Goal: Find specific page/section: Find specific page/section

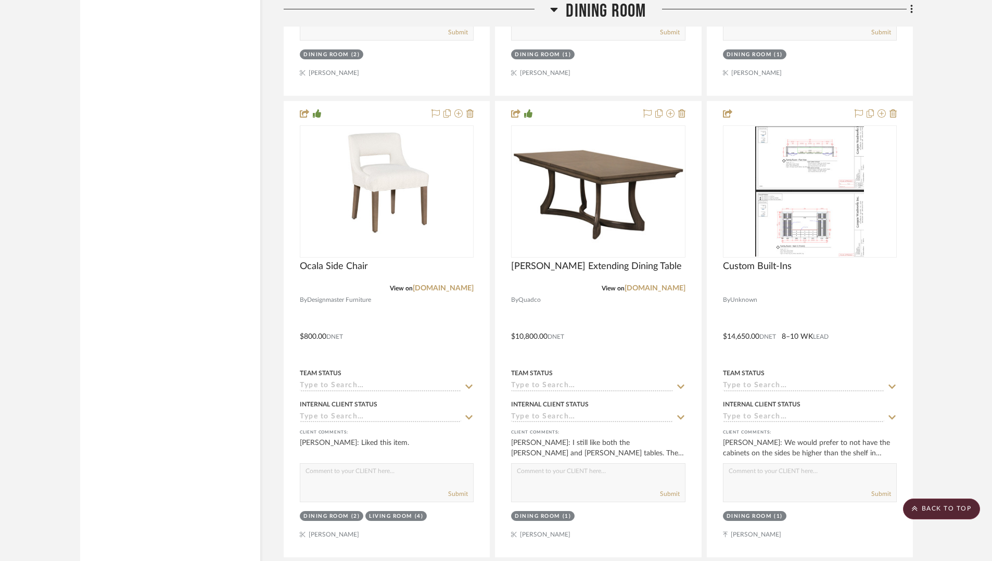
scroll to position [4832, 0]
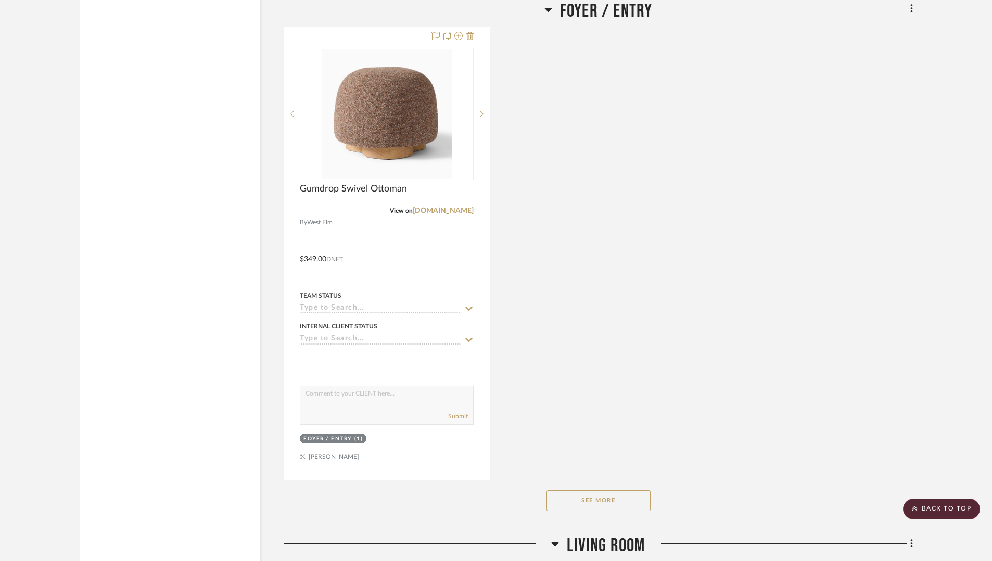
scroll to position [1807, 0]
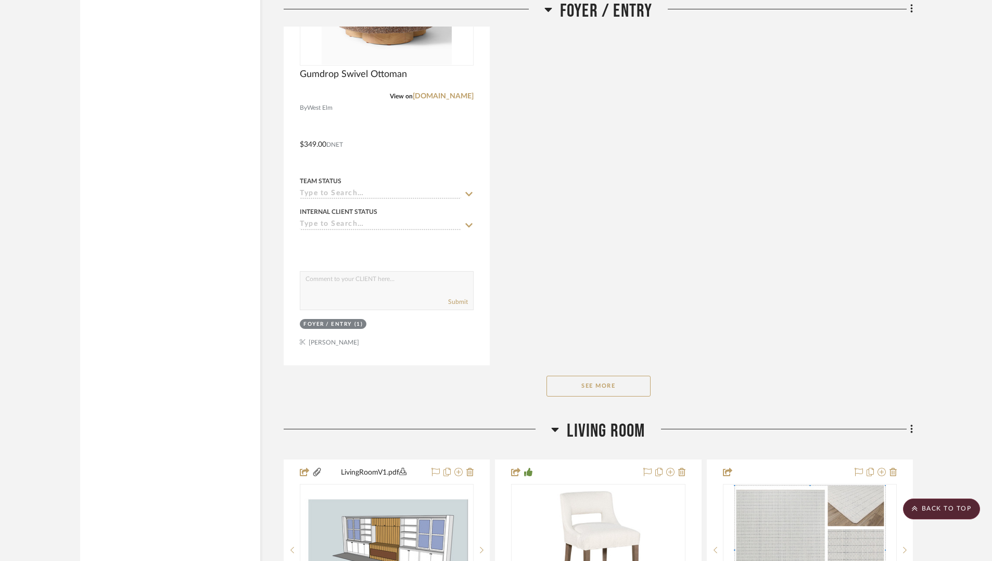
click at [617, 388] on button "See More" at bounding box center [598, 386] width 104 height 21
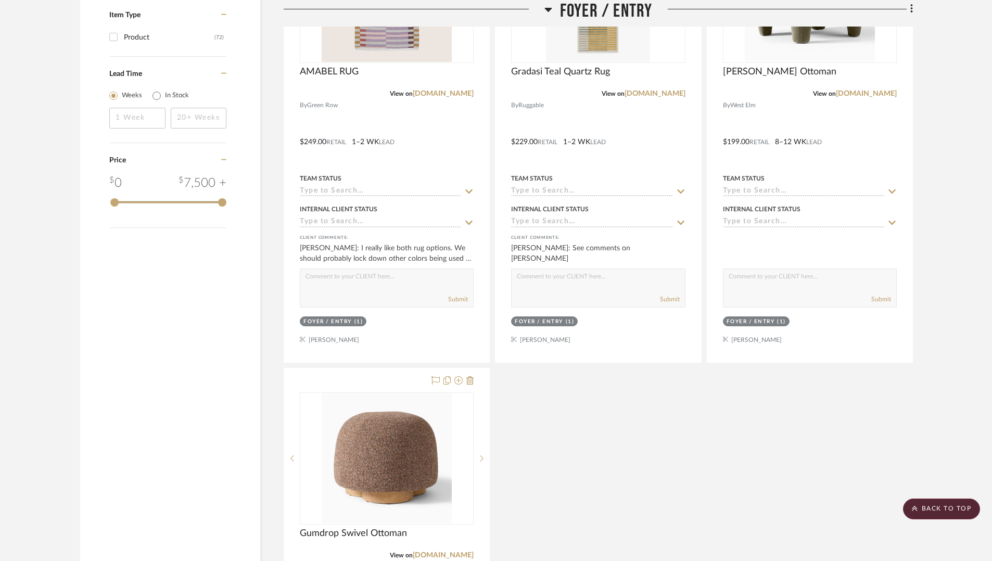
scroll to position [0, 0]
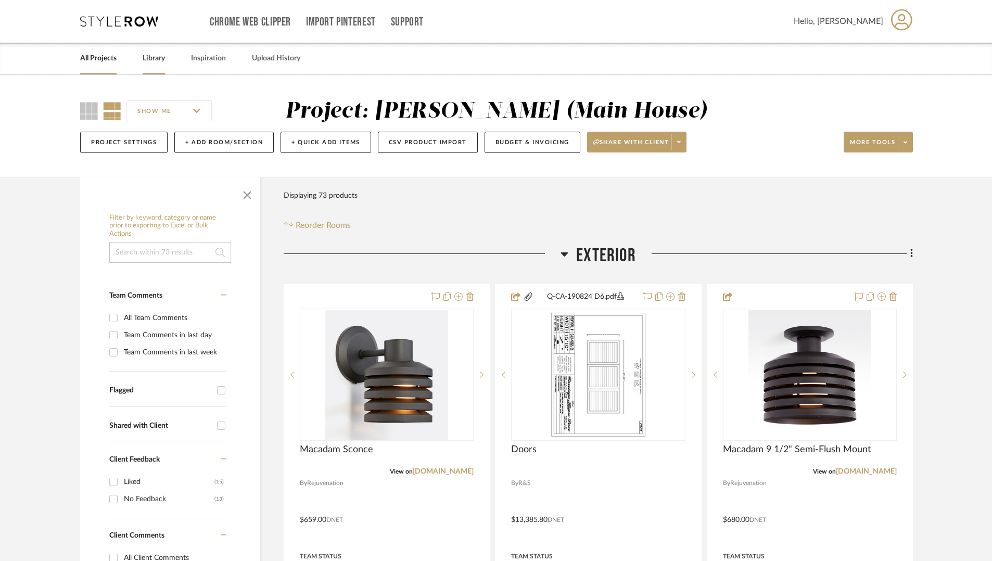
click at [161, 57] on link "Library" at bounding box center [154, 59] width 22 height 14
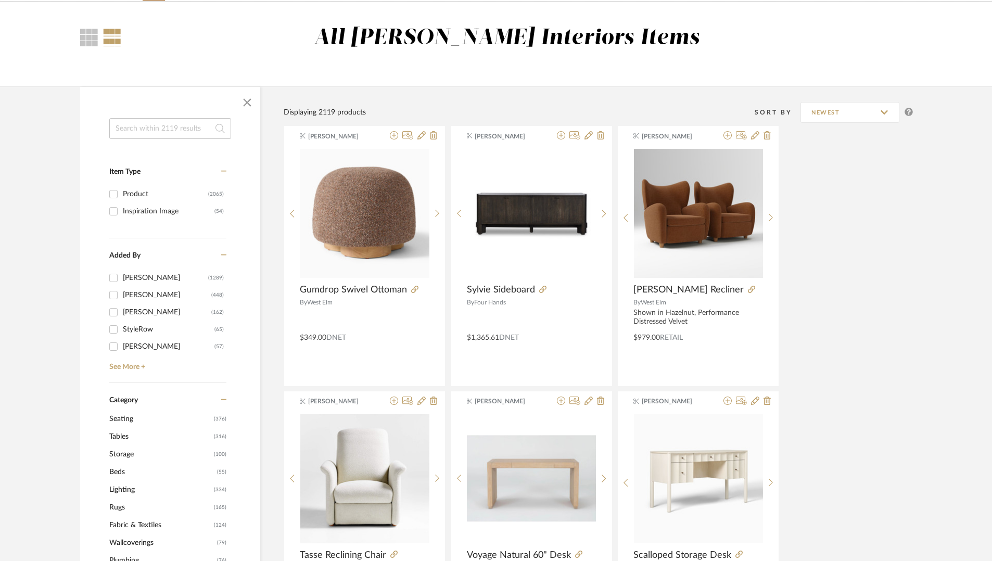
scroll to position [159, 0]
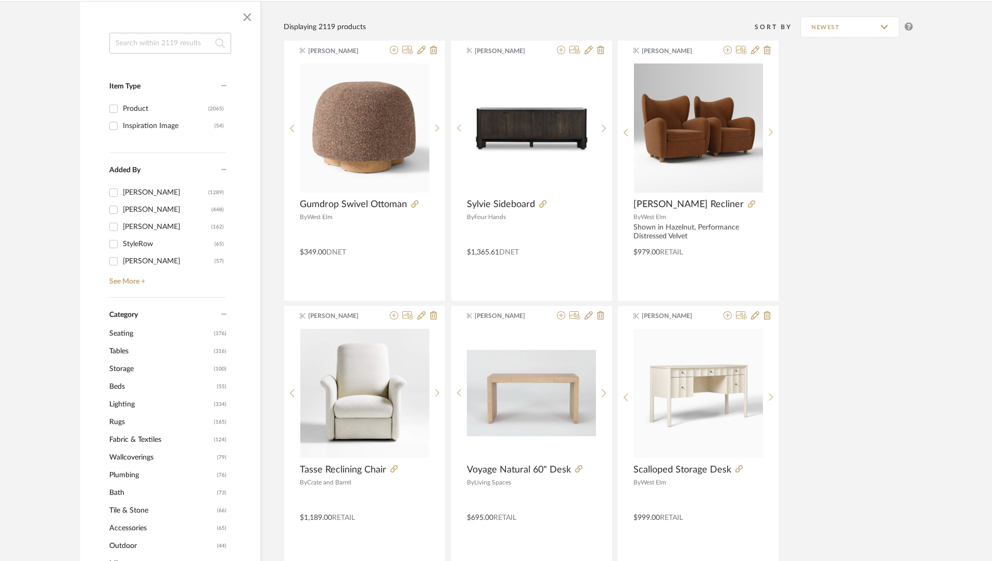
click at [192, 404] on span "Lighting" at bounding box center [160, 405] width 102 height 18
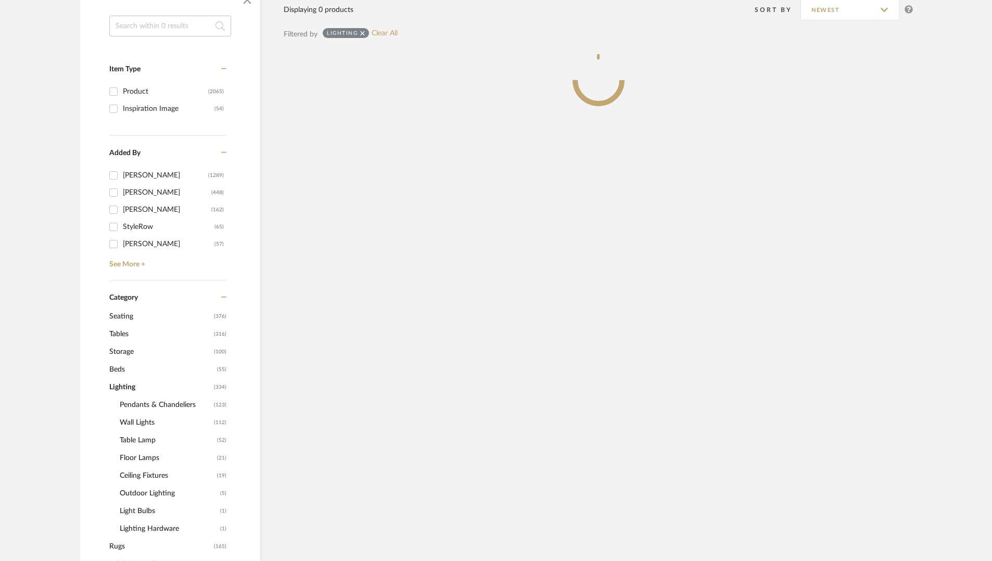
scroll to position [238, 0]
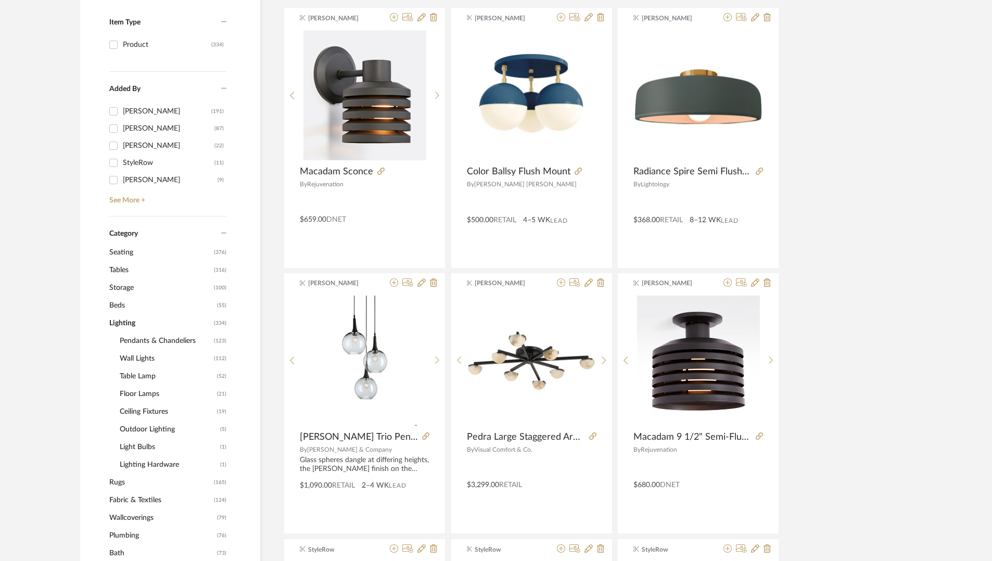
click at [145, 360] on span "Wall Lights" at bounding box center [166, 359] width 92 height 18
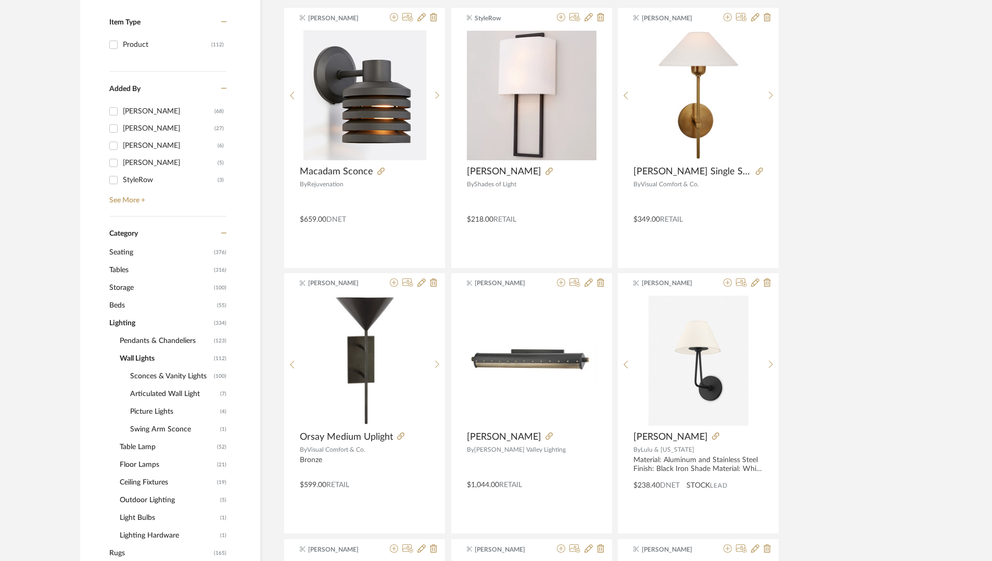
click at [141, 413] on span "Picture Lights" at bounding box center [173, 412] width 87 height 18
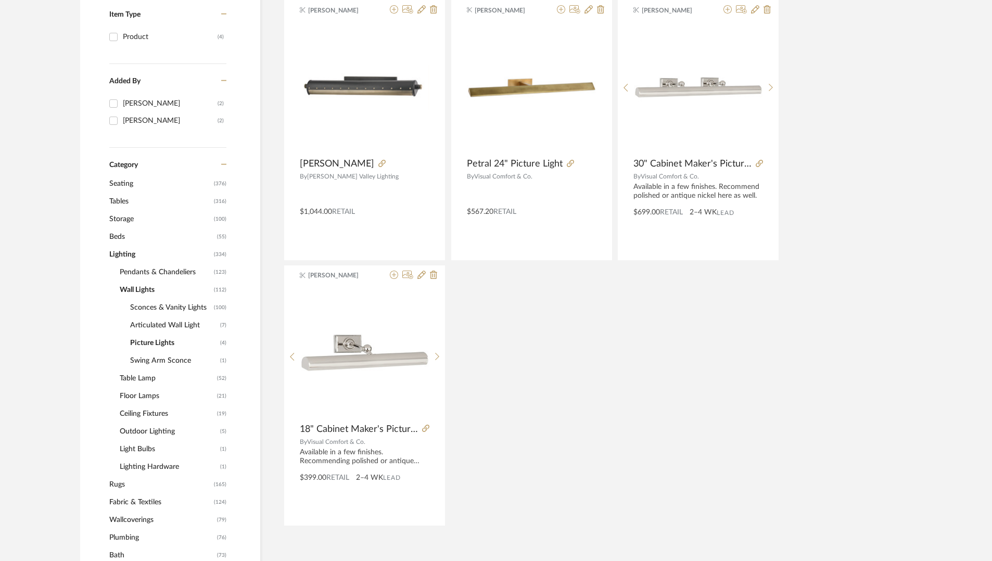
scroll to position [246, 0]
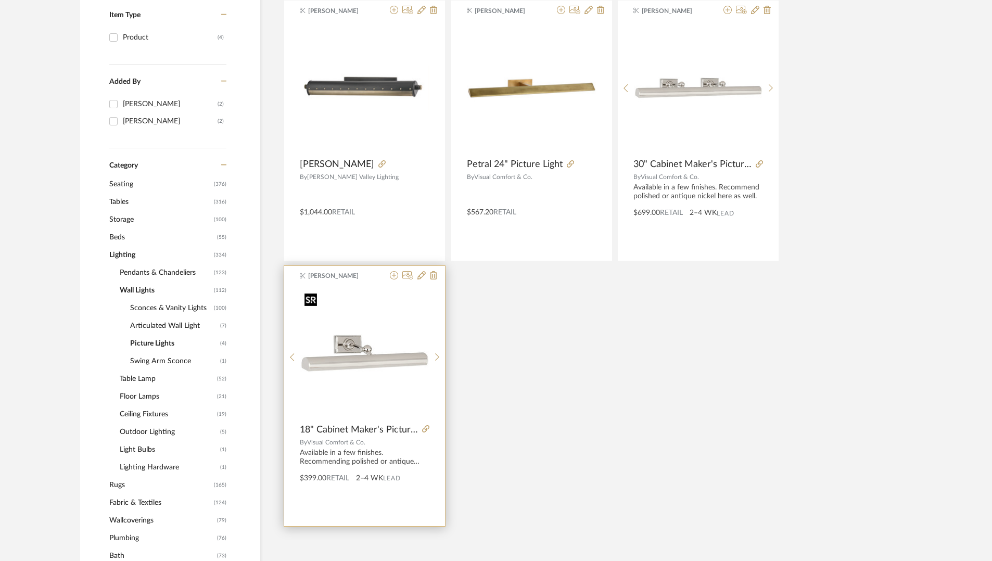
click at [366, 359] on img "0" at bounding box center [364, 353] width 129 height 129
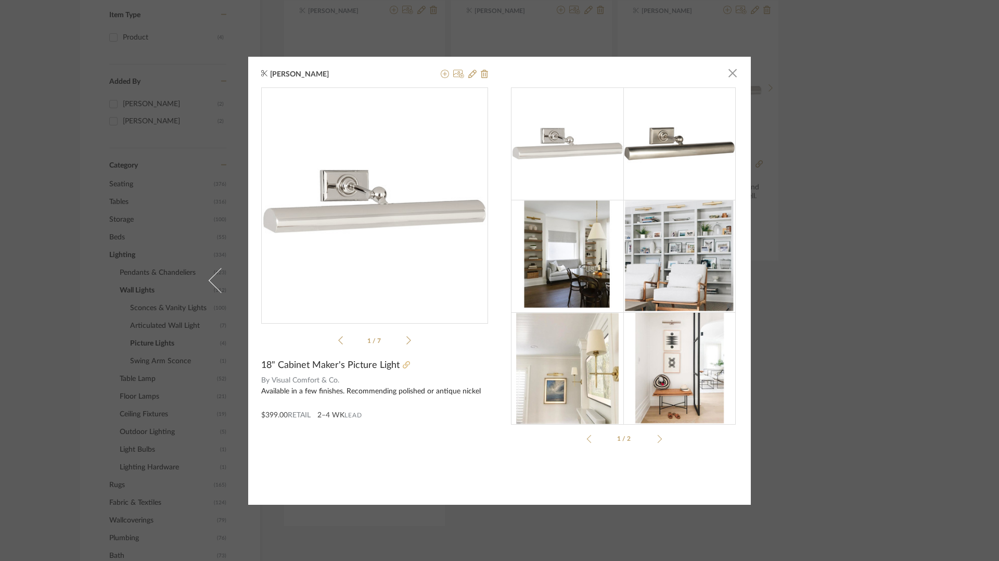
click at [404, 367] on icon at bounding box center [406, 364] width 7 height 7
